Goal: Task Accomplishment & Management: Use online tool/utility

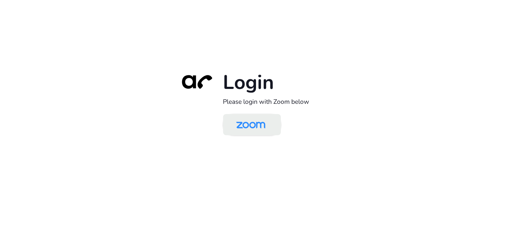
click at [259, 133] on img at bounding box center [251, 126] width 42 height 20
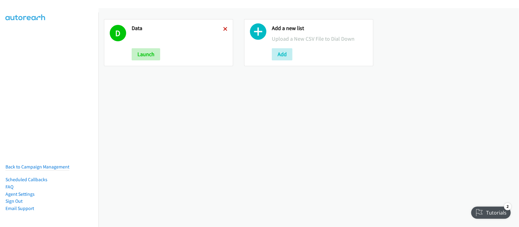
click at [224, 29] on icon at bounding box center [225, 29] width 4 height 4
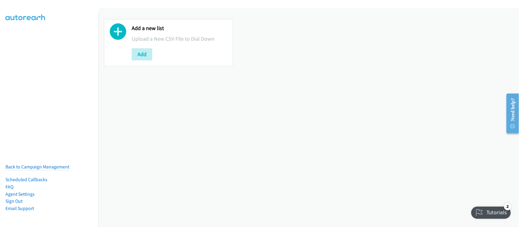
click at [341, 121] on div "Add a new list Upload a New CSV File to Dial Down Add" at bounding box center [308, 117] width 420 height 219
click at [265, 151] on div "Add a new list Upload a New CSV File to Dial Down Add" at bounding box center [308, 117] width 420 height 219
click at [203, 161] on div "Add a new list Upload a New CSV File to Dial Down Add" at bounding box center [308, 117] width 420 height 219
click at [263, 164] on div "Add a new list Upload a New CSV File to Dial Down Add" at bounding box center [308, 117] width 420 height 219
